Goal: Transaction & Acquisition: Purchase product/service

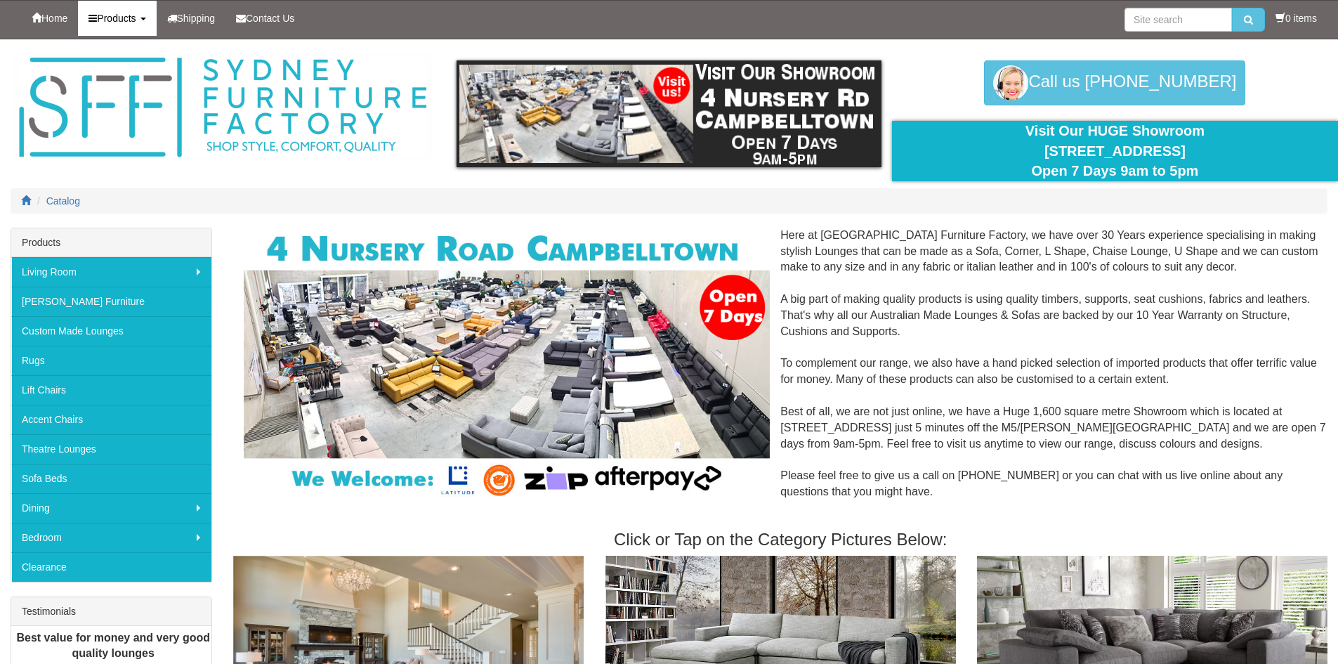
click at [107, 18] on span "Products" at bounding box center [116, 18] width 39 height 11
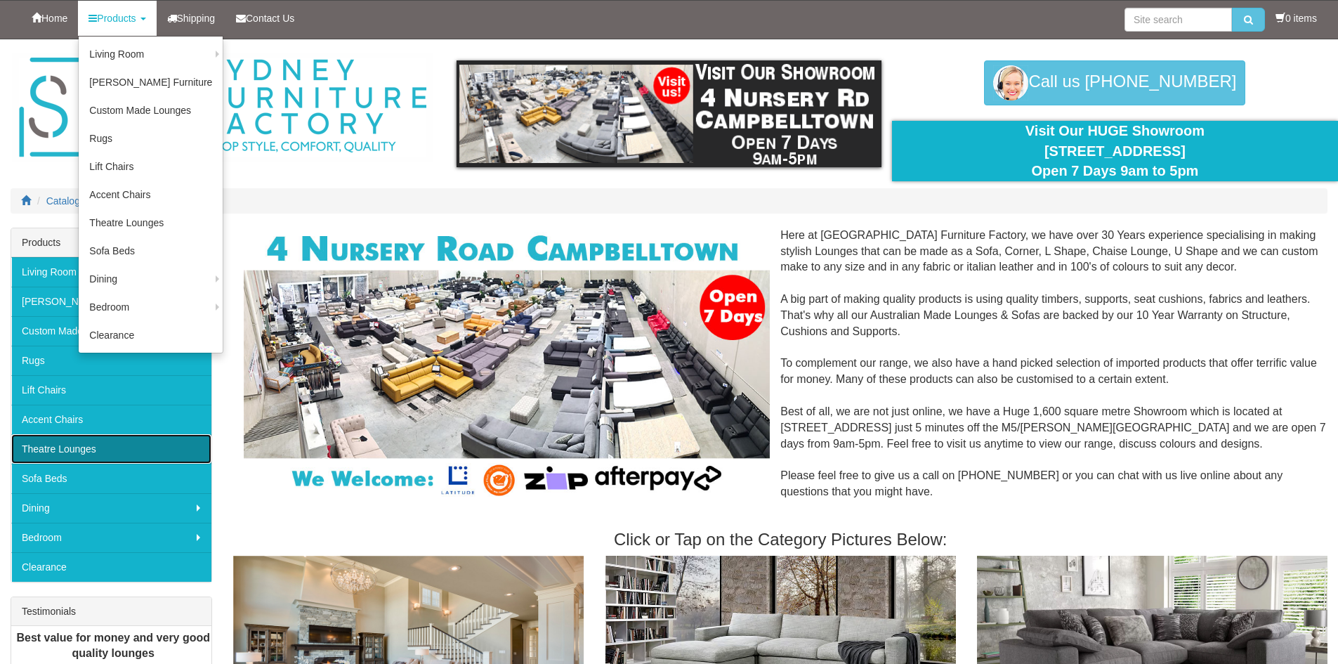
click at [81, 447] on link "Theatre Lounges" at bounding box center [111, 448] width 200 height 29
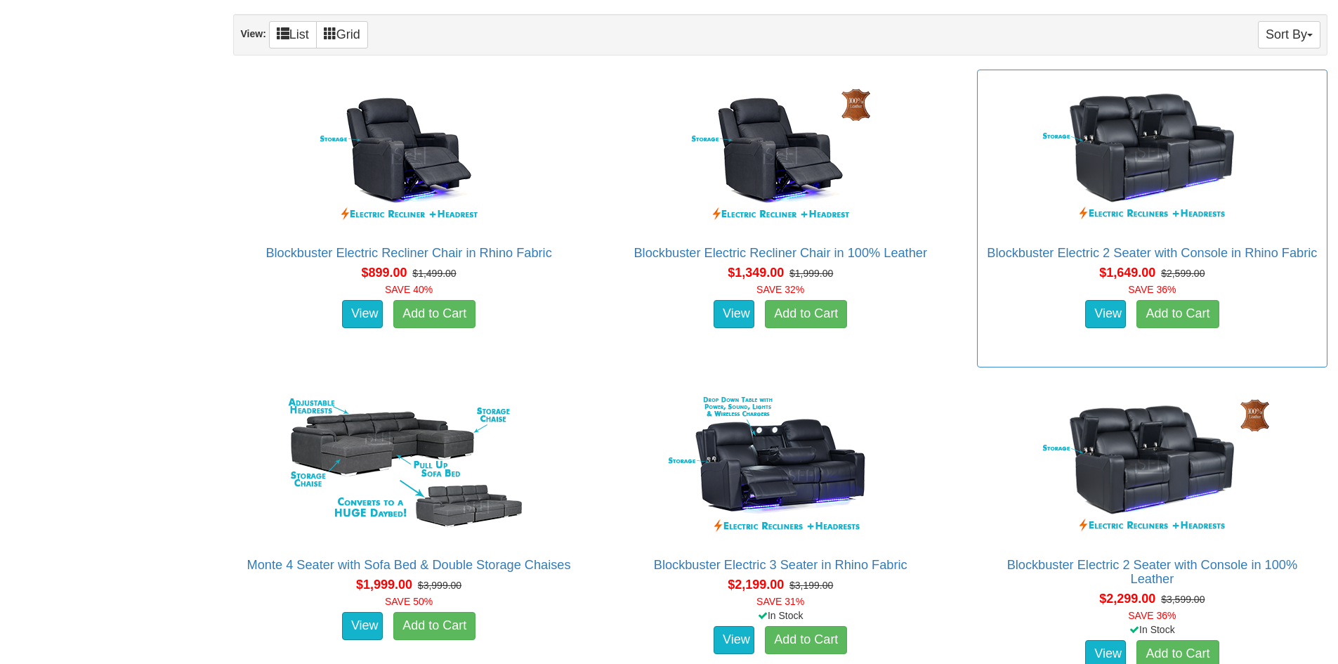
scroll to position [913, 0]
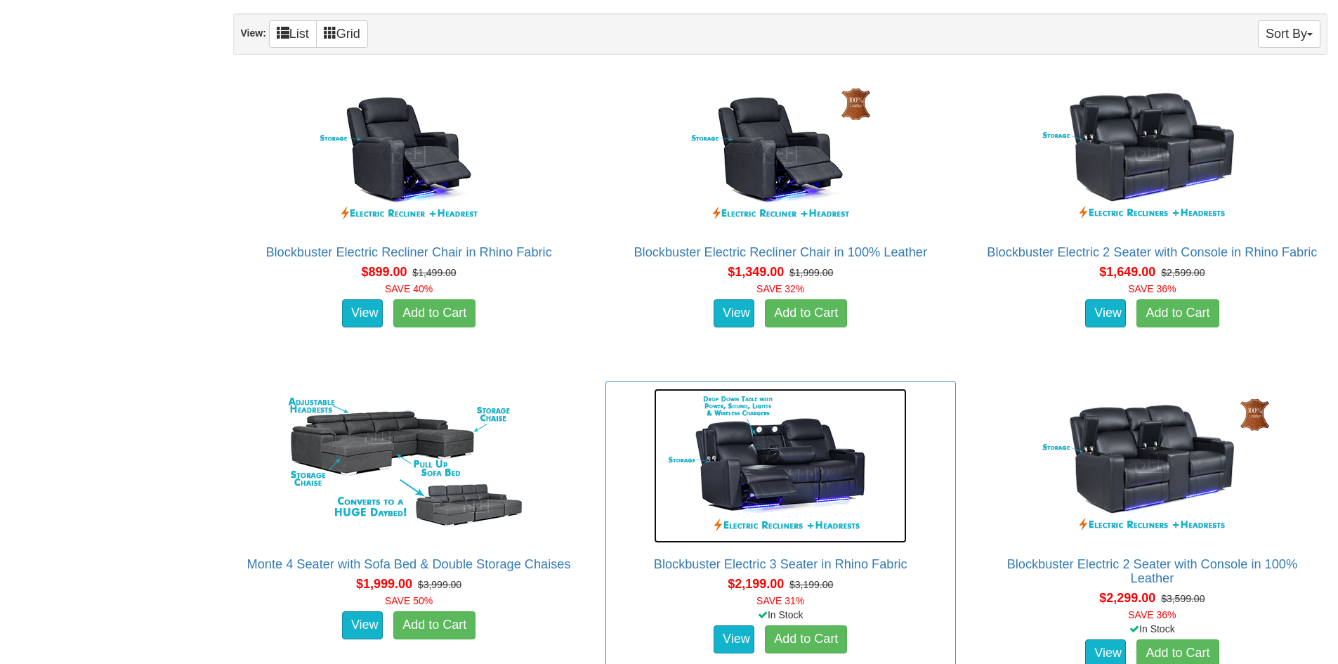
click at [803, 464] on img at bounding box center [780, 465] width 253 height 155
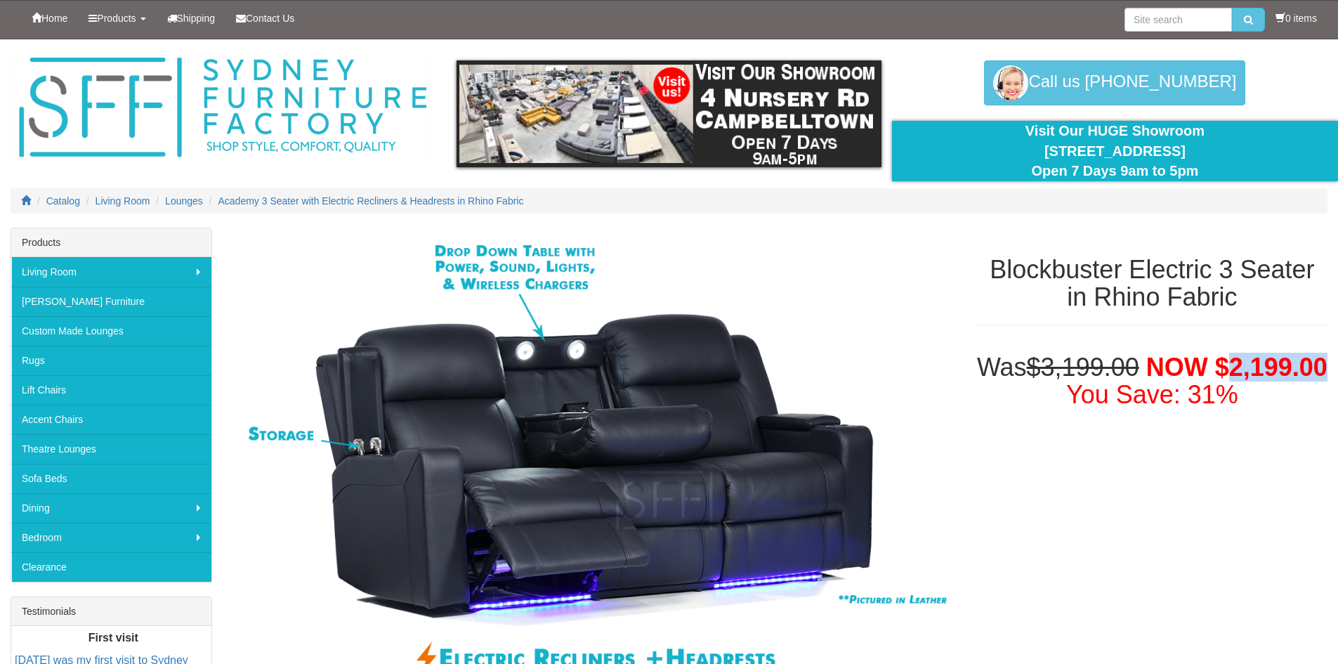
drag, startPoint x: 1112, startPoint y: 395, endPoint x: 1221, endPoint y: 393, distance: 108.9
click at [1221, 393] on h1 "Was $3,199.00 NOW $2,199.00 You Save: 31%" at bounding box center [1152, 380] width 350 height 55
